Goal: Task Accomplishment & Management: Manage account settings

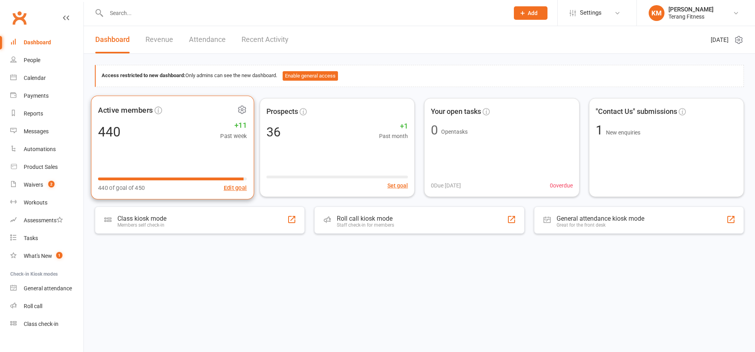
click at [165, 141] on div "Active members 440 +11 Past week 440 of goal of 450 Edit goal" at bounding box center [172, 147] width 163 height 104
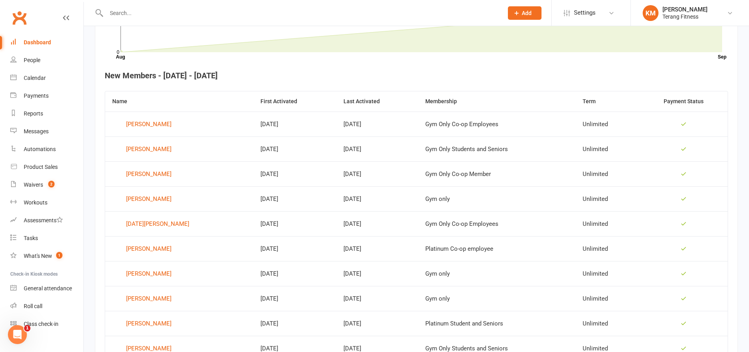
scroll to position [277, 0]
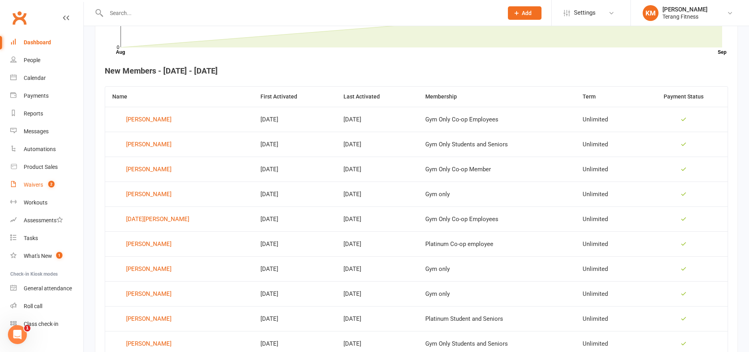
click at [36, 185] on div "Waivers" at bounding box center [33, 184] width 19 height 6
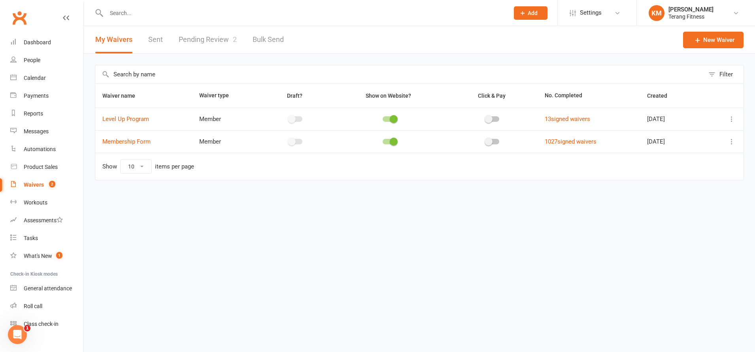
click at [208, 37] on link "Pending Review 2" at bounding box center [208, 39] width 58 height 27
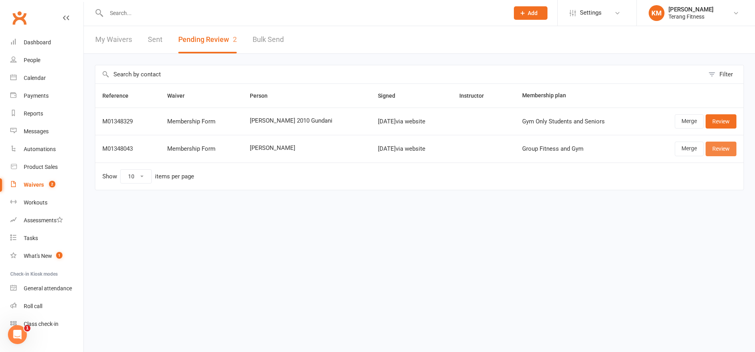
click at [720, 153] on link "Review" at bounding box center [720, 148] width 31 height 14
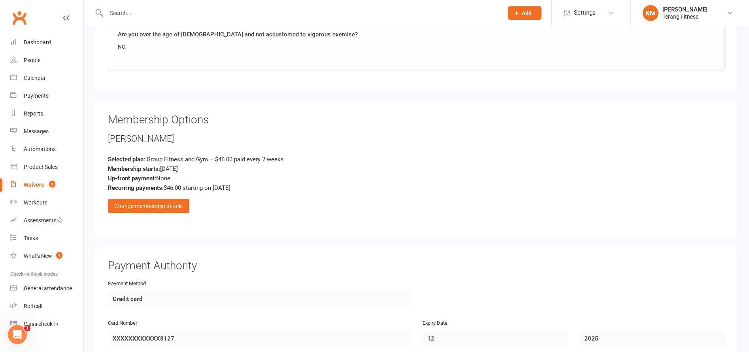
scroll to position [909, 0]
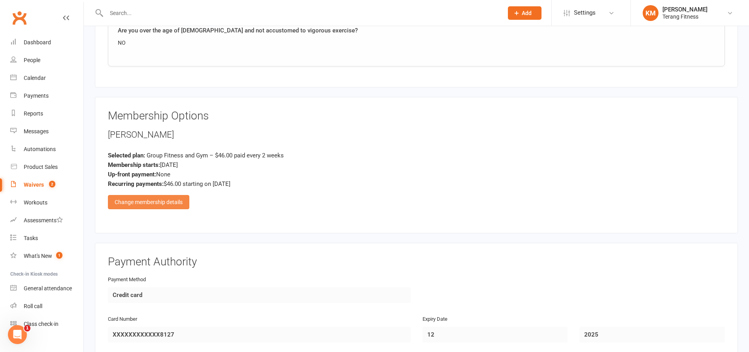
click at [175, 201] on div "Change membership details" at bounding box center [148, 202] width 81 height 14
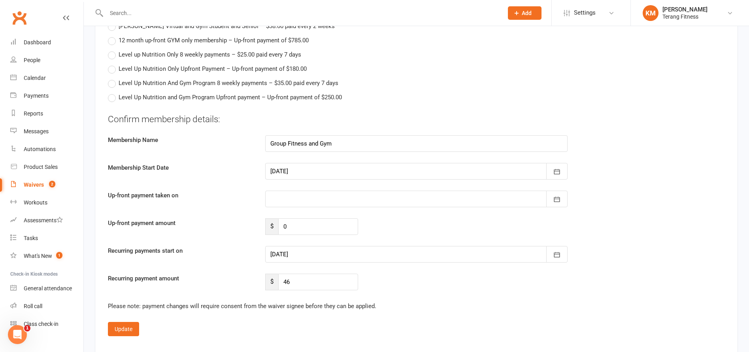
scroll to position [1343, 0]
click at [555, 168] on icon "button" at bounding box center [557, 171] width 8 height 8
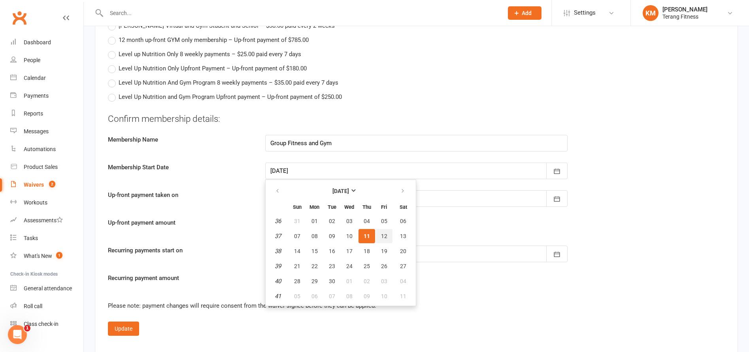
click at [381, 235] on span "12" at bounding box center [384, 236] width 6 height 6
type input "[DATE]"
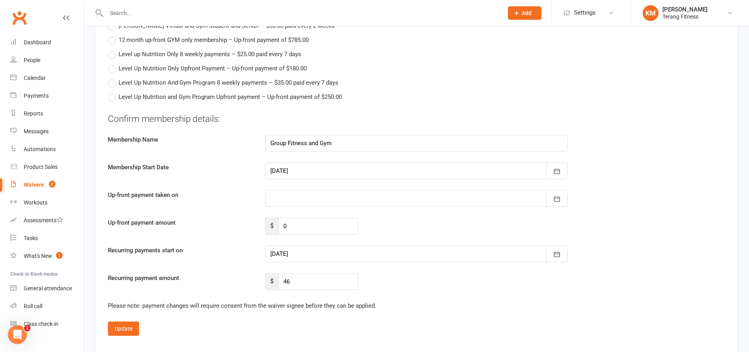
type input "[DATE]"
click at [132, 315] on fieldset "Confirm membership details: Membership Name Group Fitness and Gym Membership St…" at bounding box center [416, 224] width 617 height 223
click at [127, 327] on button "Update" at bounding box center [123, 328] width 31 height 14
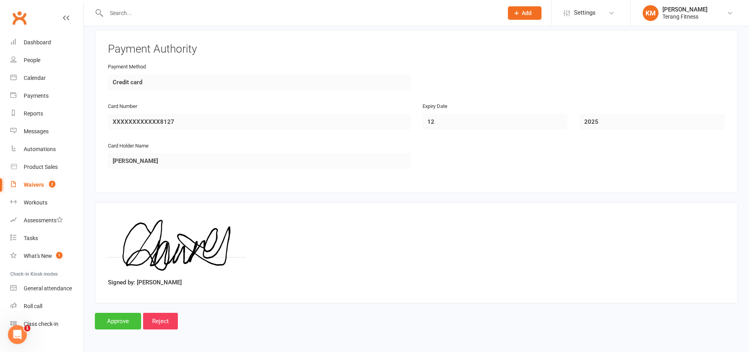
click at [127, 327] on input "Approve" at bounding box center [118, 321] width 46 height 17
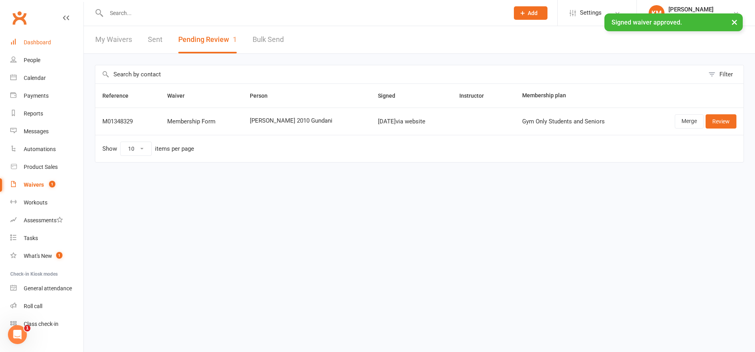
click at [34, 41] on div "Dashboard" at bounding box center [37, 42] width 27 height 6
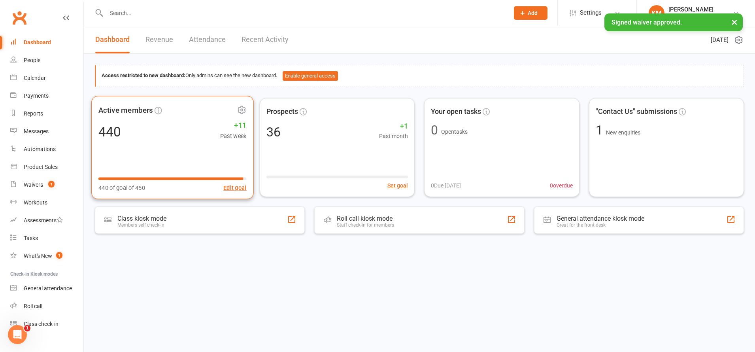
click at [180, 120] on div "Active members 440 +11 Past week 440 of goal of 450 Edit goal" at bounding box center [172, 147] width 162 height 103
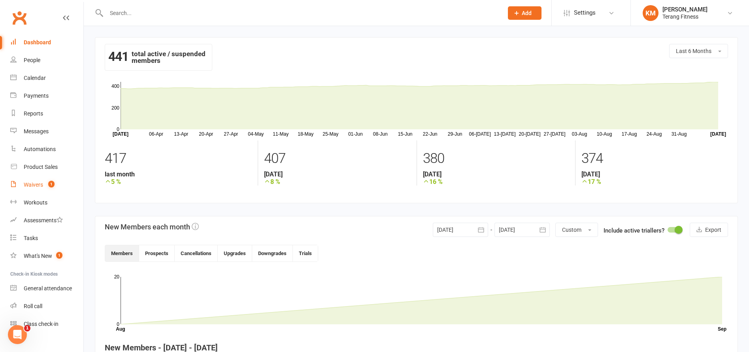
click at [34, 185] on div "Waivers" at bounding box center [33, 184] width 19 height 6
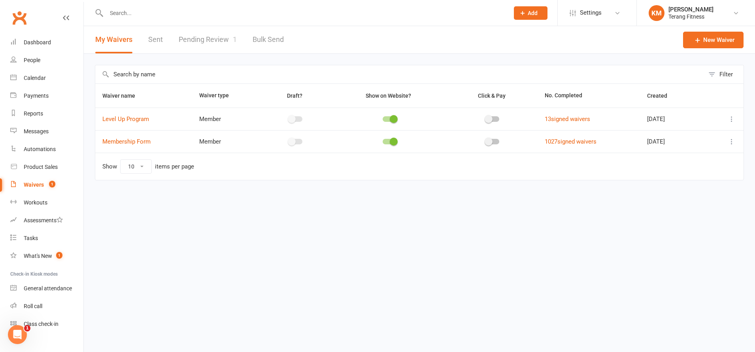
click at [207, 41] on link "Pending Review 1" at bounding box center [208, 39] width 58 height 27
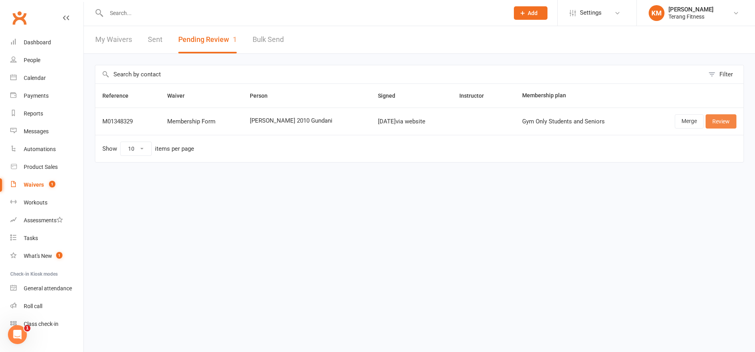
click at [729, 121] on link "Review" at bounding box center [720, 121] width 31 height 14
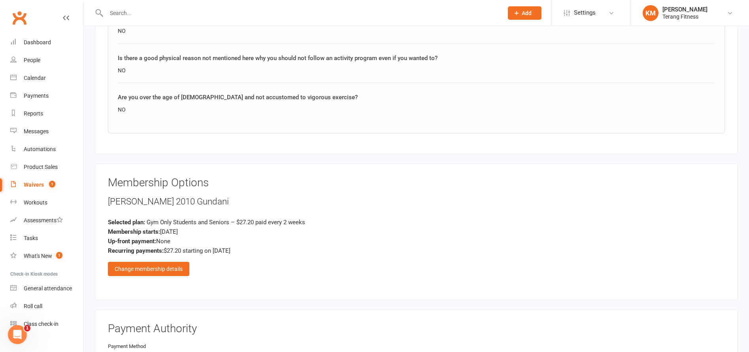
scroll to position [869, 0]
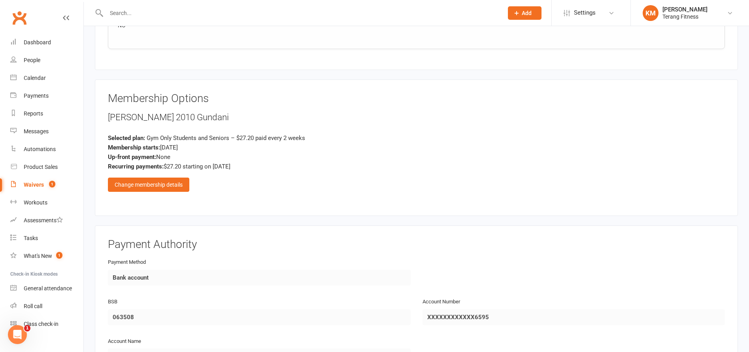
drag, startPoint x: 175, startPoint y: 173, endPoint x: 177, endPoint y: 179, distance: 6.6
click at [175, 174] on div "[PERSON_NAME] 2010 [PERSON_NAME] Selected plan: Gym Only Students and Seniors –…" at bounding box center [416, 151] width 617 height 81
click at [177, 179] on div "Change membership details" at bounding box center [148, 184] width 81 height 14
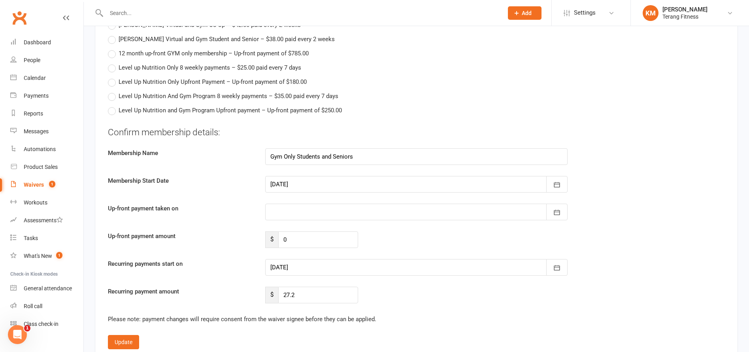
scroll to position [1343, 0]
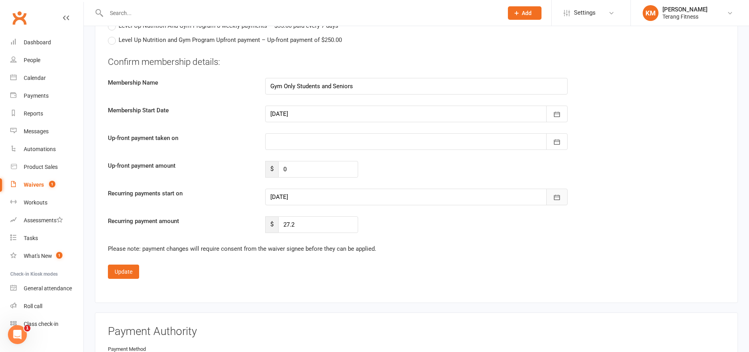
click at [552, 196] on button "button" at bounding box center [556, 196] width 21 height 17
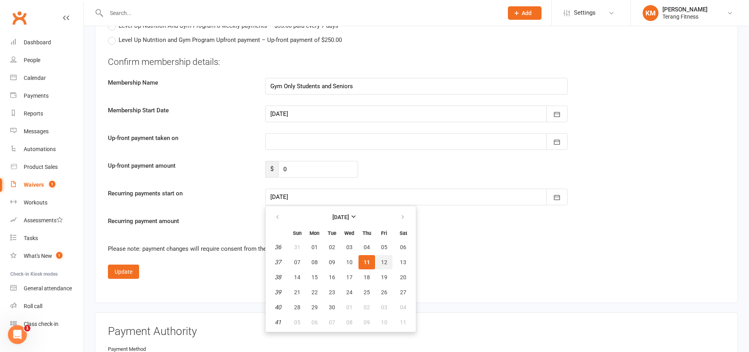
click at [385, 260] on span "12" at bounding box center [384, 262] width 6 height 6
type input "[DATE]"
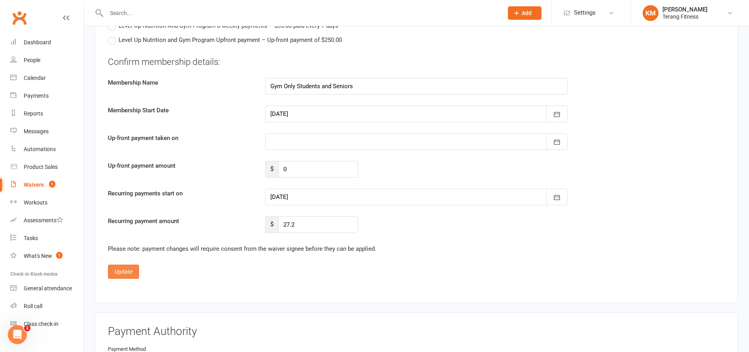
click at [129, 270] on button "Update" at bounding box center [123, 271] width 31 height 14
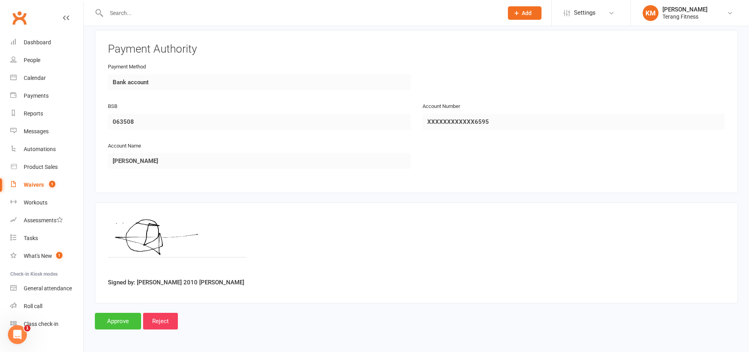
click at [120, 320] on input "Approve" at bounding box center [118, 321] width 46 height 17
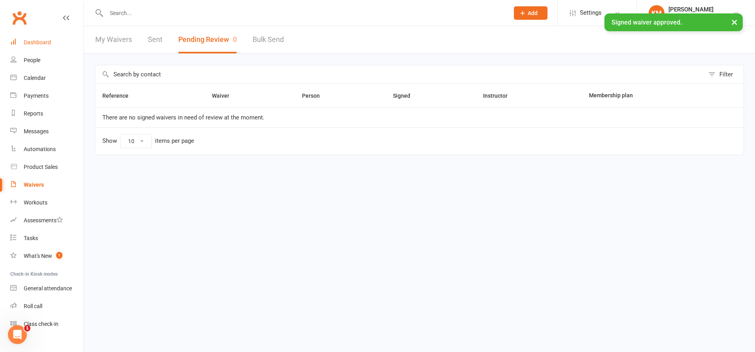
click at [31, 46] on link "Dashboard" at bounding box center [46, 43] width 73 height 18
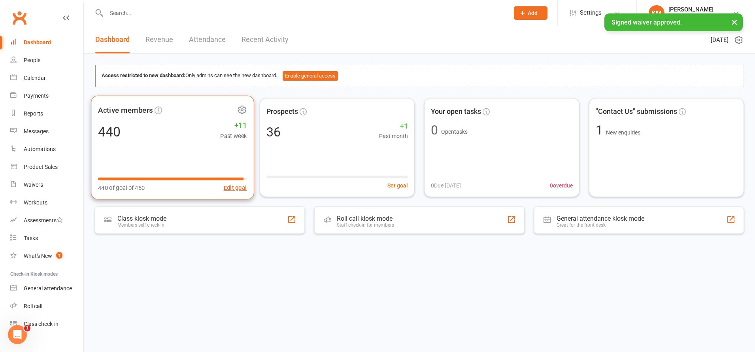
click at [149, 130] on div "440 +11 Past week" at bounding box center [172, 131] width 149 height 18
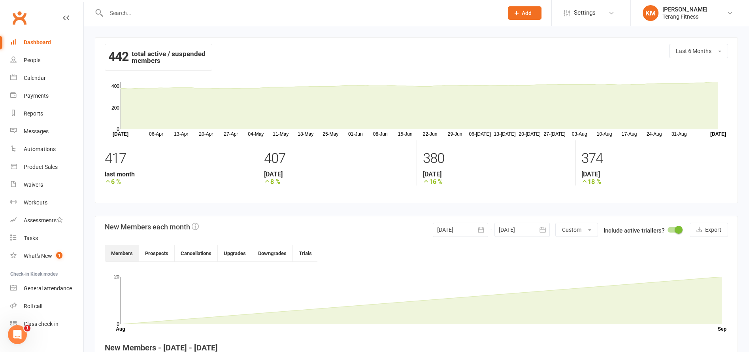
click at [156, 9] on input "text" at bounding box center [300, 13] width 393 height 11
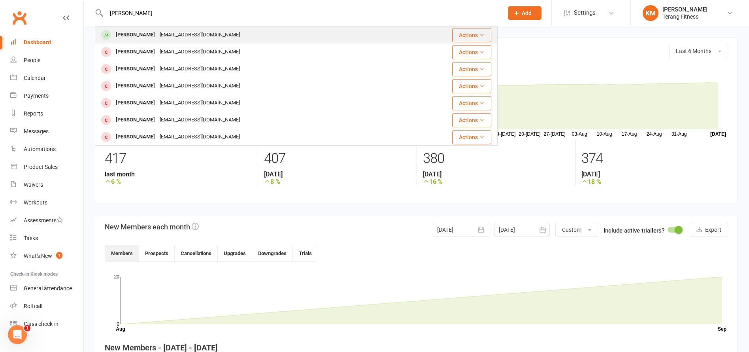
type input "[PERSON_NAME]"
click at [132, 35] on div "[PERSON_NAME]" at bounding box center [135, 34] width 44 height 11
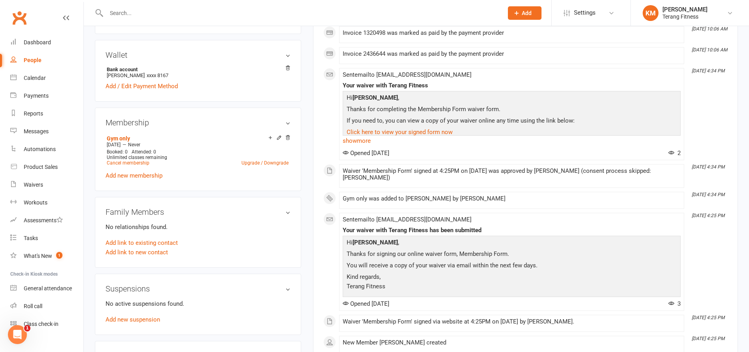
scroll to position [237, 0]
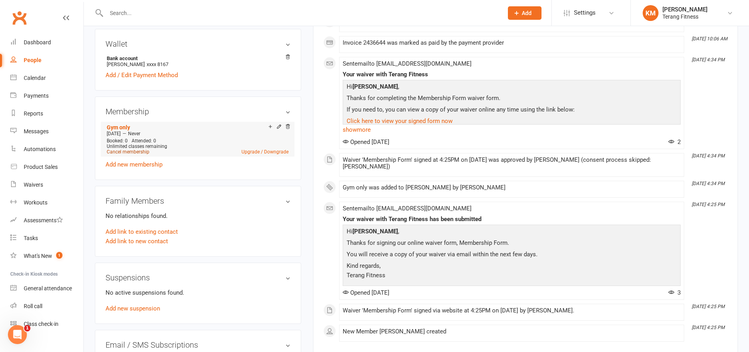
click at [128, 154] on link "Cancel membership" at bounding box center [128, 152] width 43 height 6
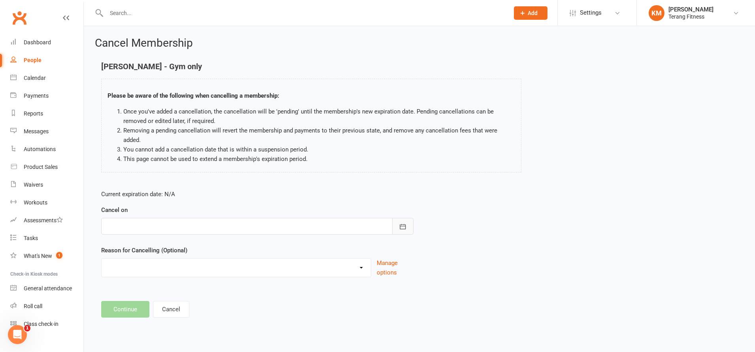
click at [400, 222] on icon "button" at bounding box center [403, 226] width 8 height 8
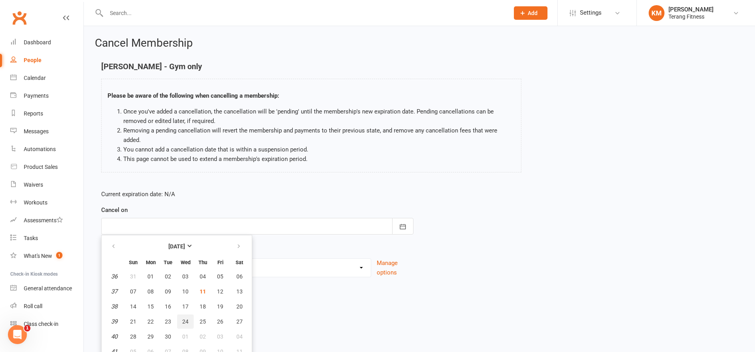
click at [181, 314] on button "24" at bounding box center [185, 321] width 17 height 14
type input "[DATE]"
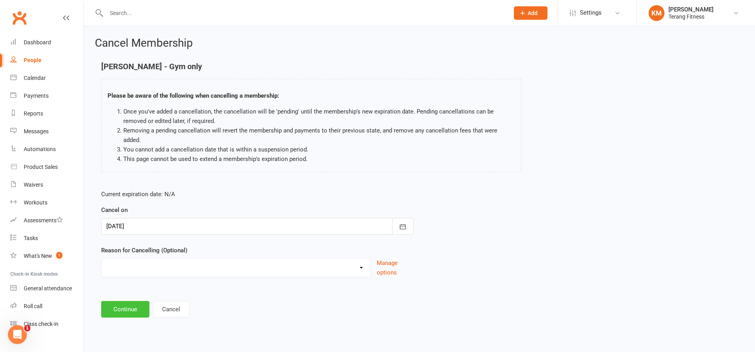
click at [124, 301] on button "Continue" at bounding box center [125, 309] width 48 height 17
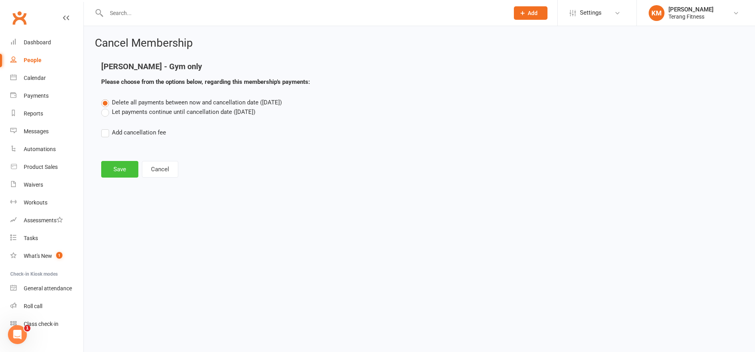
click at [107, 169] on button "Save" at bounding box center [119, 169] width 37 height 17
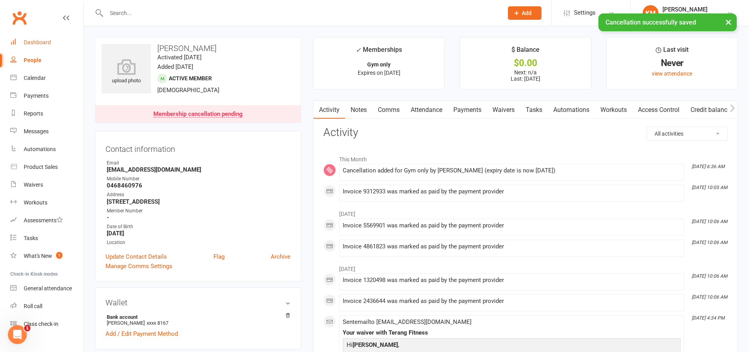
click at [32, 38] on link "Dashboard" at bounding box center [46, 43] width 73 height 18
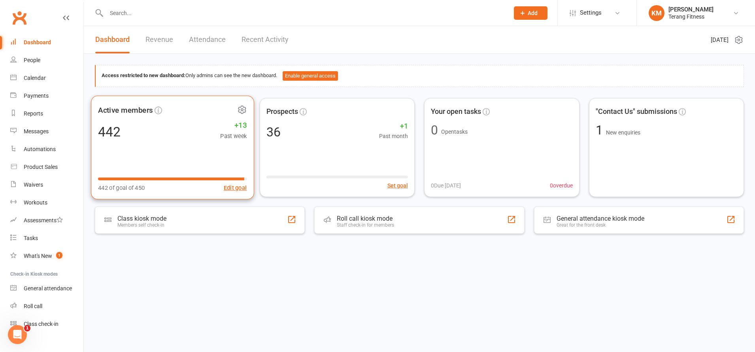
click at [211, 159] on div "Active members 442 +13 Past week 442 of goal of 450 Edit goal" at bounding box center [172, 147] width 163 height 104
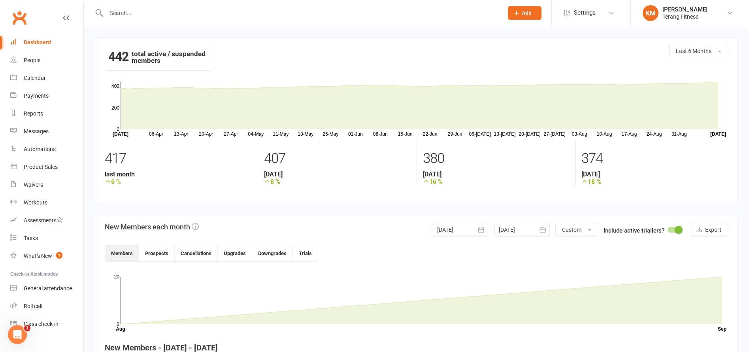
click at [45, 38] on link "Dashboard" at bounding box center [46, 43] width 73 height 18
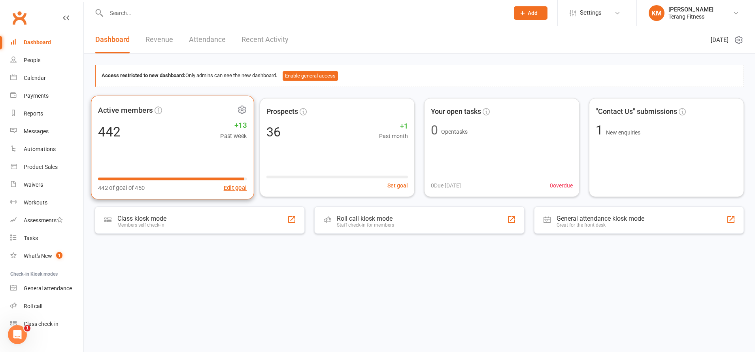
click at [155, 149] on div "Active members 442 +13 Past week 442 of goal of 450 Edit goal" at bounding box center [172, 147] width 163 height 104
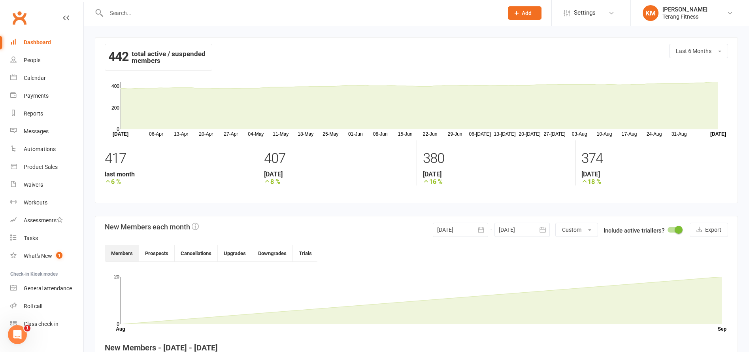
click at [130, 15] on input "text" at bounding box center [300, 13] width 393 height 11
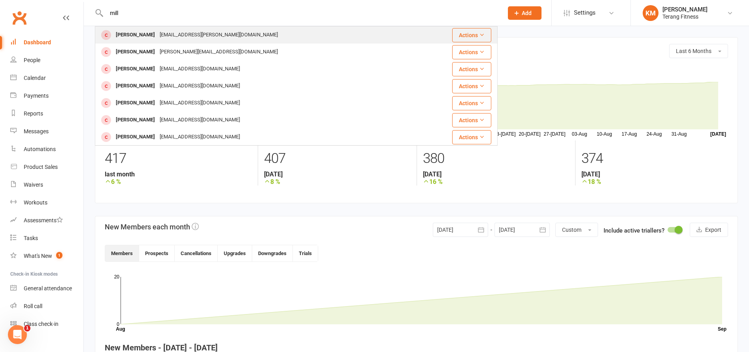
type input "mill"
click at [134, 36] on div "[PERSON_NAME]" at bounding box center [135, 34] width 44 height 11
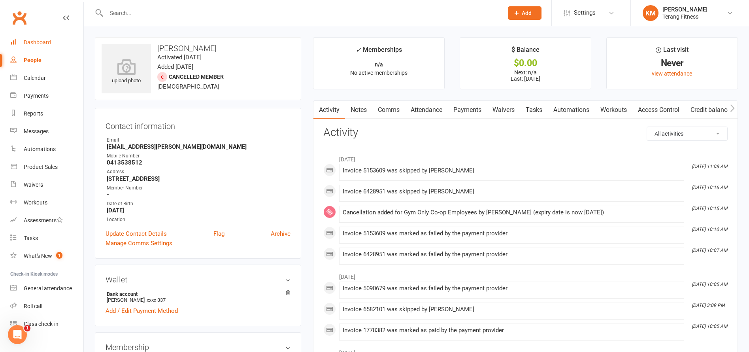
click at [30, 44] on div "Dashboard" at bounding box center [37, 42] width 27 height 6
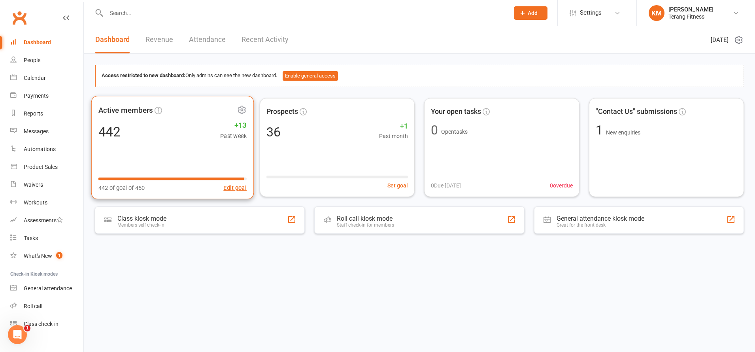
click at [120, 147] on div "Active members 442 +13 Past week 442 of goal of 450 Edit goal" at bounding box center [172, 148] width 162 height 104
